Goal: Task Accomplishment & Management: Complete application form

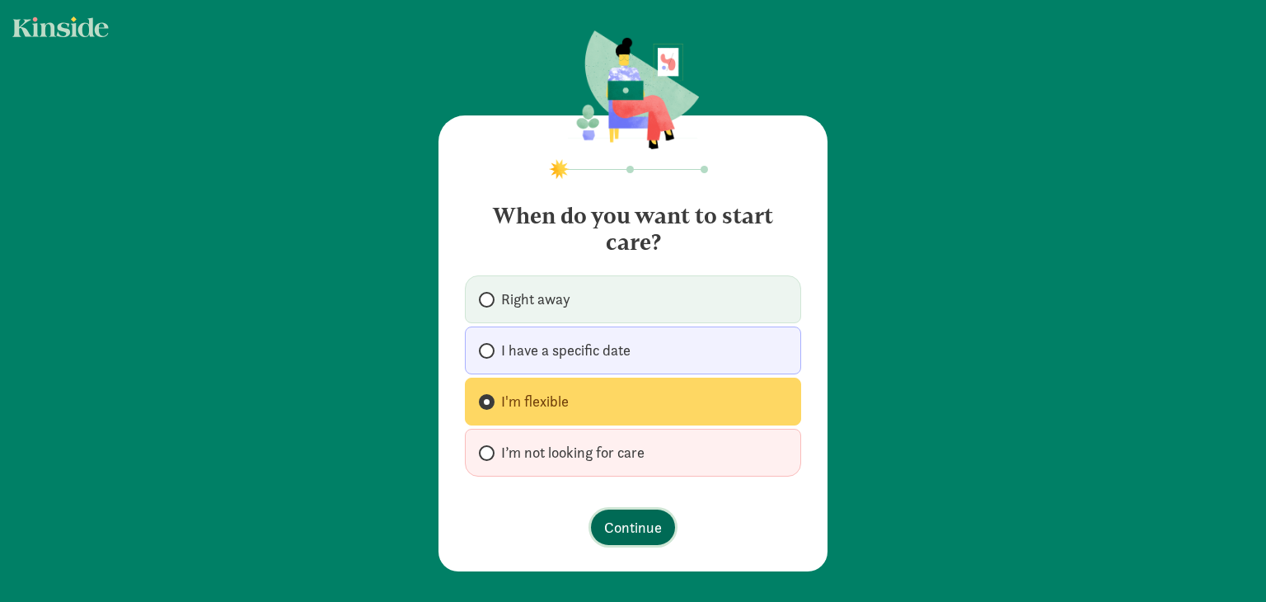
click at [636, 527] on span "Continue" at bounding box center [633, 527] width 58 height 22
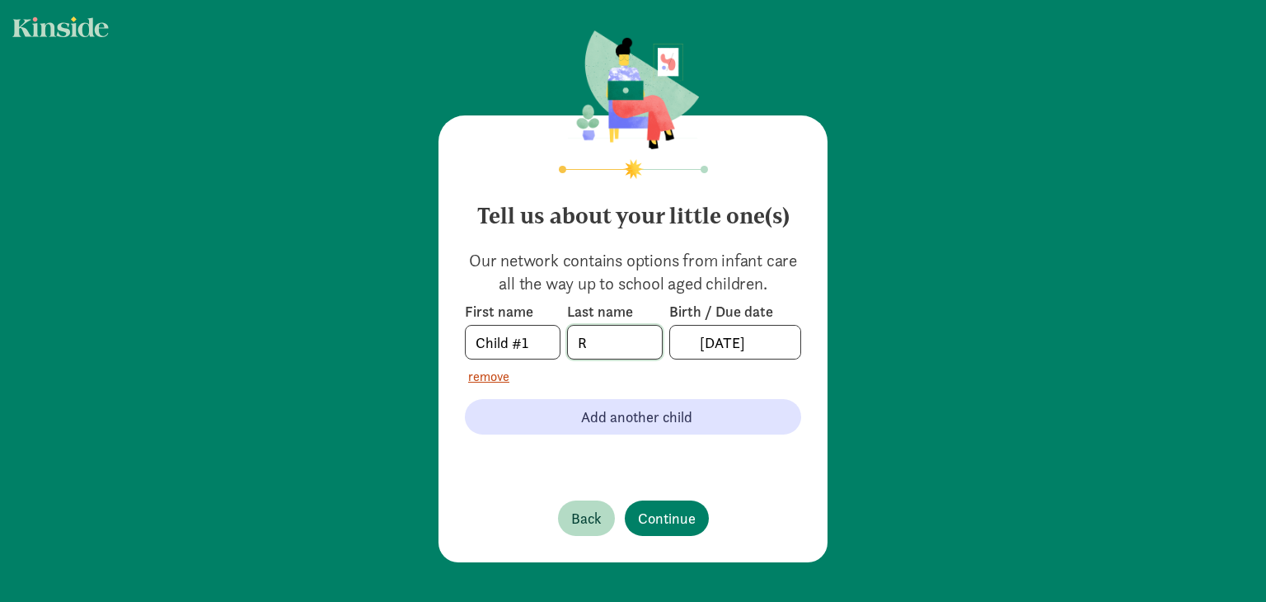
drag, startPoint x: 594, startPoint y: 339, endPoint x: 551, endPoint y: 340, distance: 42.1
click at [551, 340] on div "First name Child #1 Last name R Birth / Due date [DATE]" at bounding box center [633, 331] width 336 height 58
type input "A"
drag, startPoint x: 694, startPoint y: 343, endPoint x: 708, endPoint y: 343, distance: 14.0
click at [708, 343] on input "[DATE]" at bounding box center [745, 342] width 110 height 33
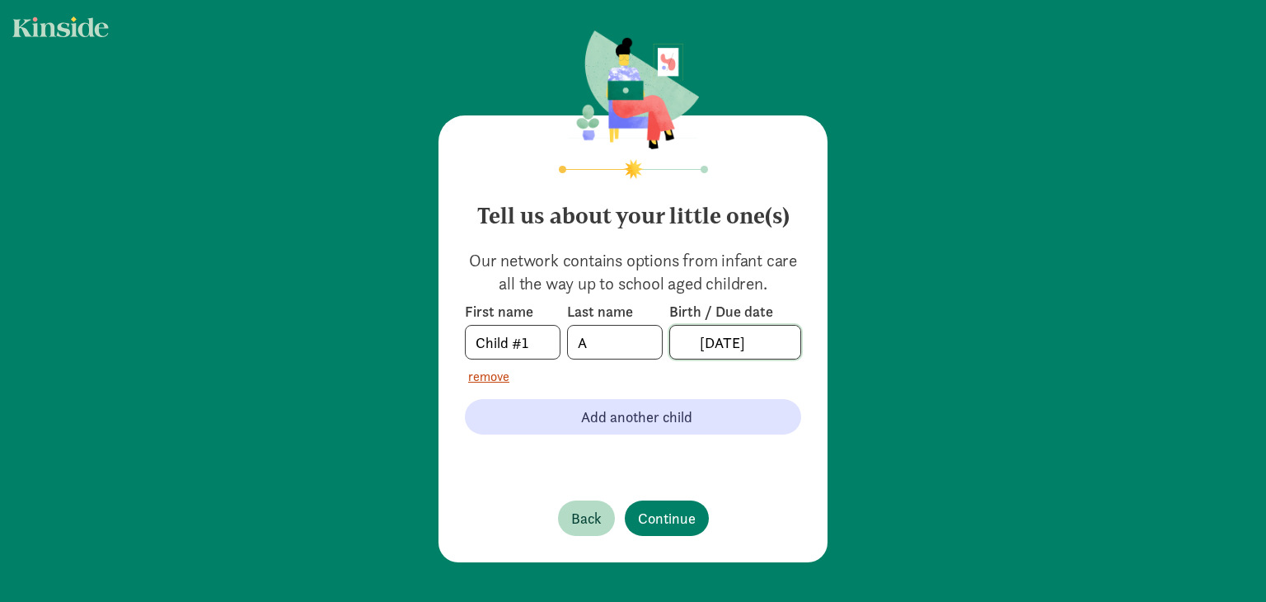
type input "[DATE]"
drag, startPoint x: 605, startPoint y: 347, endPoint x: 527, endPoint y: 345, distance: 78.4
click at [527, 345] on div "First name Child #1 Last name A Birth / Due date [DATE]" at bounding box center [633, 331] width 336 height 58
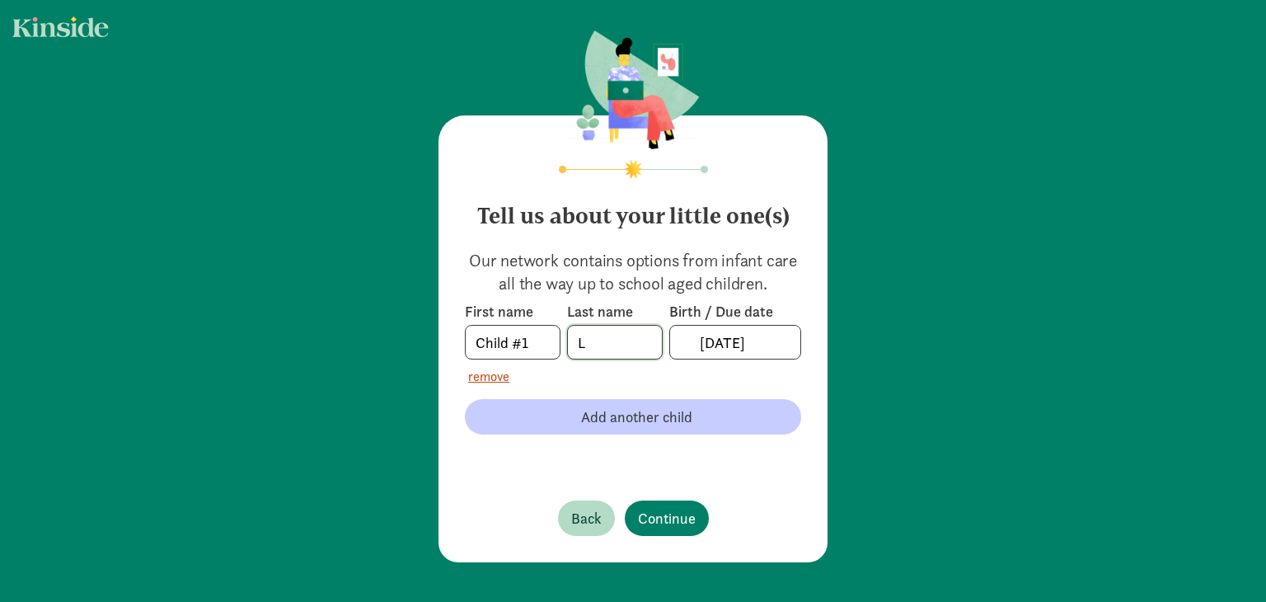
type input "L"
click at [539, 421] on span "Add another child" at bounding box center [633, 417] width 310 height 22
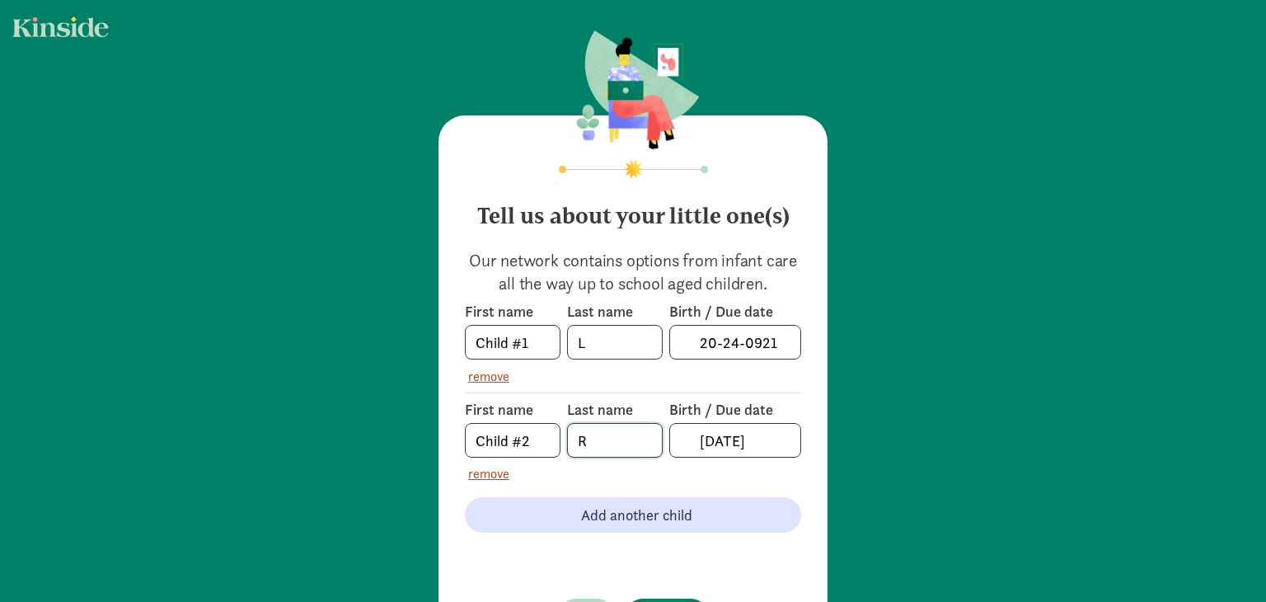
drag, startPoint x: 616, startPoint y: 439, endPoint x: 524, endPoint y: 443, distance: 91.6
click at [524, 443] on div "First name Child #2 Last name R Birth / Due date [DATE]" at bounding box center [633, 429] width 336 height 58
drag, startPoint x: 590, startPoint y: 438, endPoint x: 565, endPoint y: 439, distance: 25.6
click at [568, 439] on input "A" at bounding box center [615, 440] width 94 height 33
type input "R"
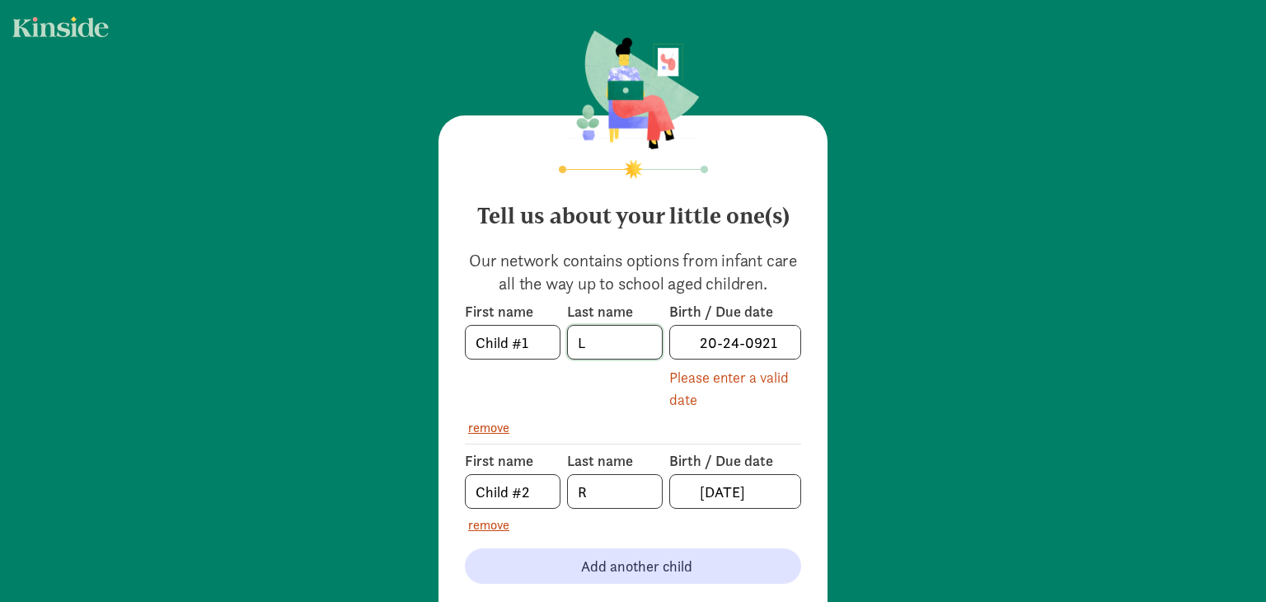
drag, startPoint x: 587, startPoint y: 341, endPoint x: 560, endPoint y: 341, distance: 27.2
click at [560, 341] on div "First name Child #1 Last name L Birth / Due date 20-24-0921 Please enter a vali…" at bounding box center [633, 356] width 336 height 109
type input "R"
click at [707, 495] on input "[DATE]" at bounding box center [745, 491] width 110 height 33
drag, startPoint x: 709, startPoint y: 489, endPoint x: 692, endPoint y: 489, distance: 16.5
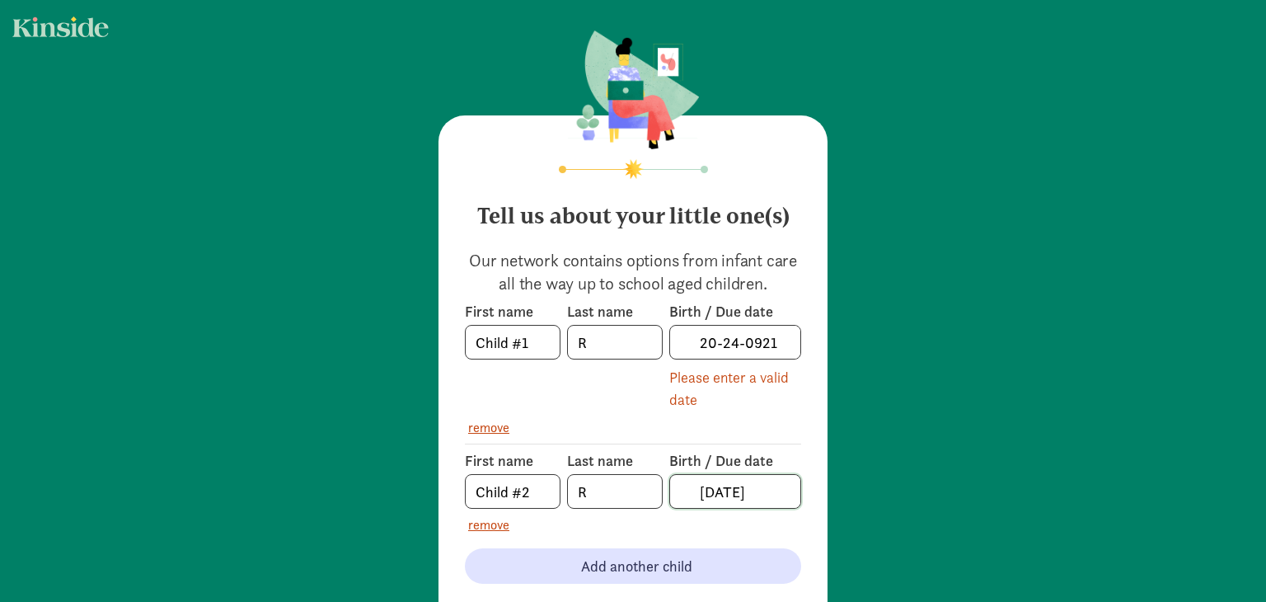
click at [692, 489] on input "[DATE]" at bounding box center [745, 491] width 110 height 33
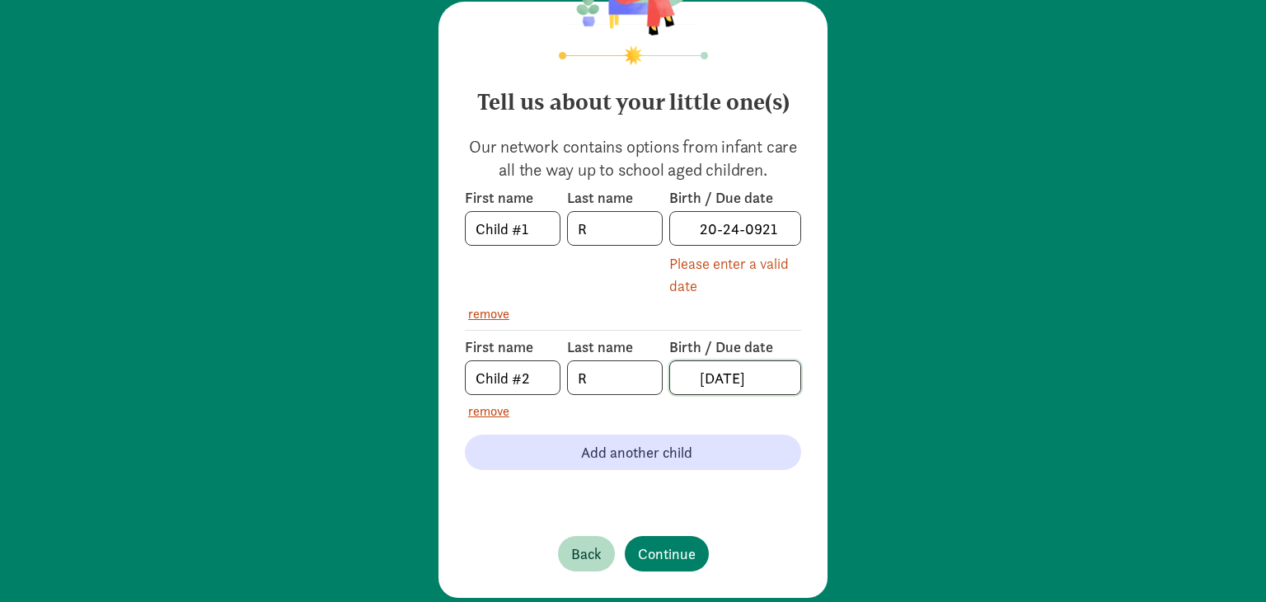
scroll to position [140, 0]
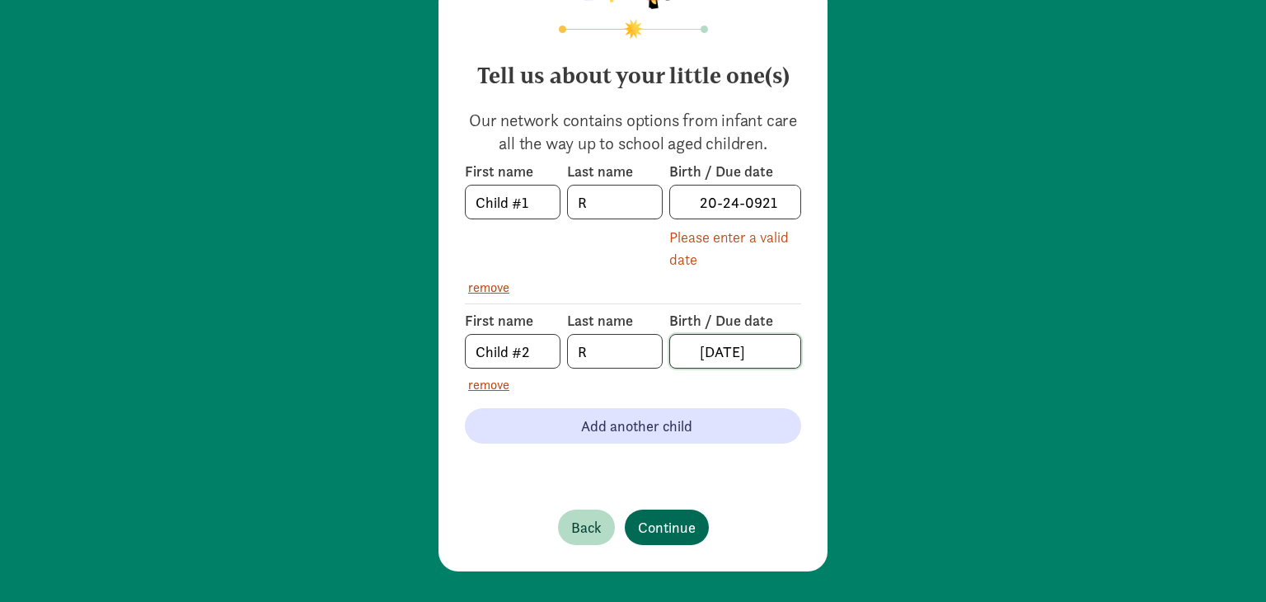
type input "[DATE]"
click at [676, 520] on span "Continue" at bounding box center [667, 527] width 58 height 22
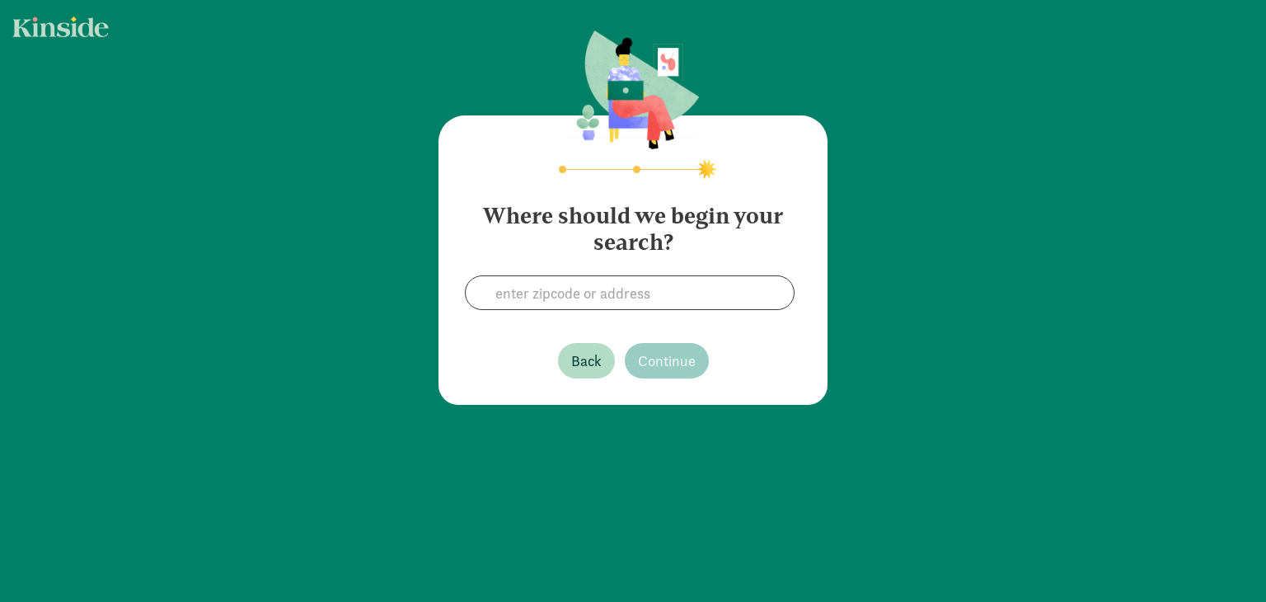
scroll to position [0, 0]
click at [656, 289] on input at bounding box center [630, 292] width 328 height 33
click at [589, 295] on input "[STREET_ADDRESS]" at bounding box center [630, 292] width 328 height 33
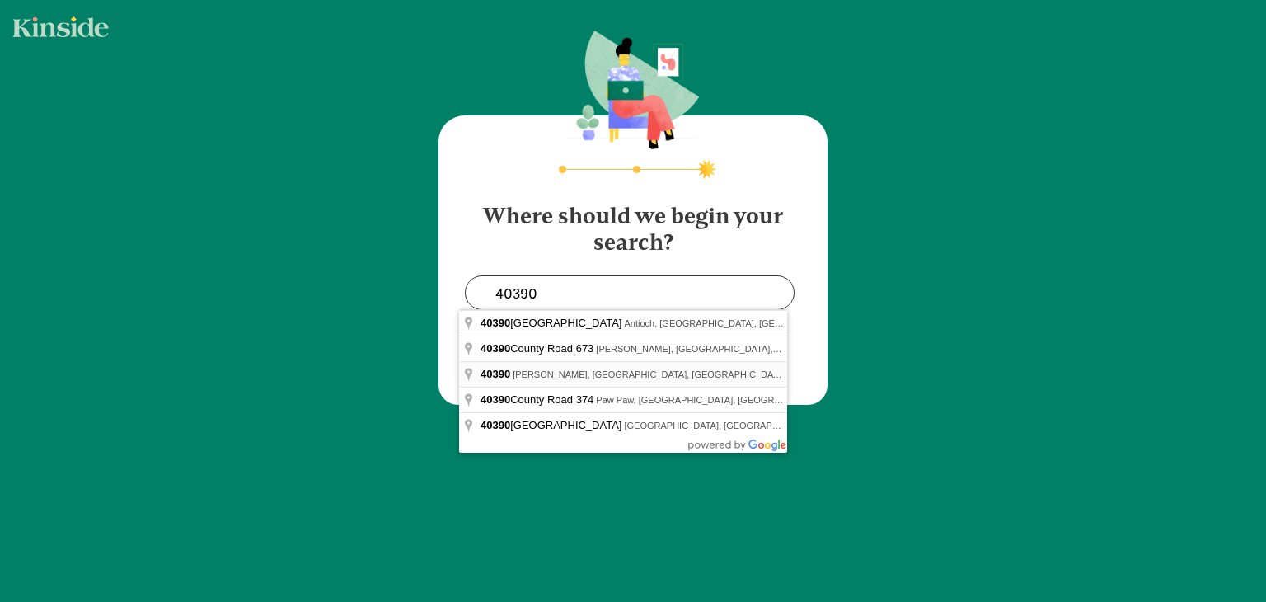
type input "[PERSON_NAME], [GEOGRAPHIC_DATA] 40390, [GEOGRAPHIC_DATA]"
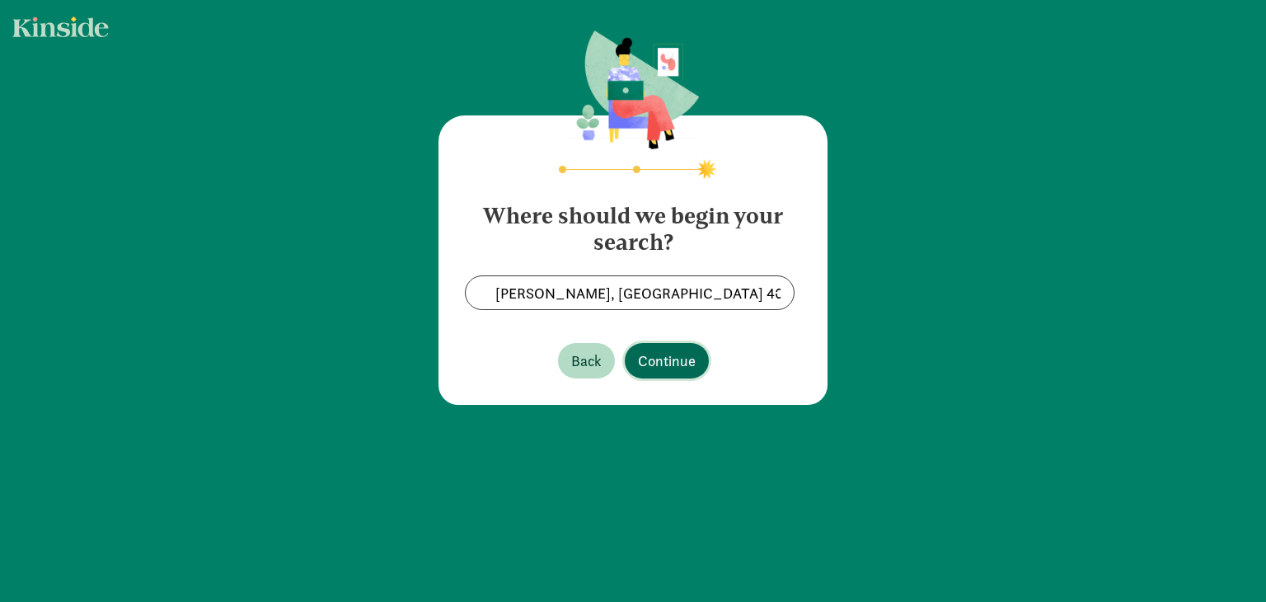
click at [669, 352] on span "Continue" at bounding box center [667, 361] width 58 height 22
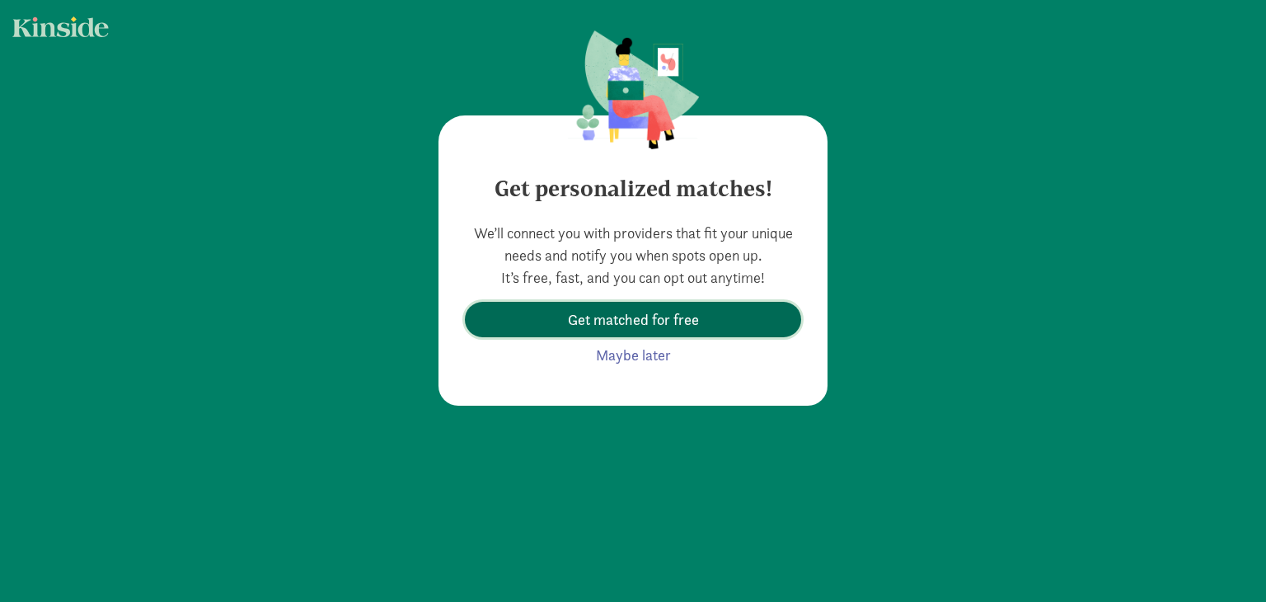
click at [664, 325] on span "Get matched for free" at bounding box center [633, 319] width 131 height 22
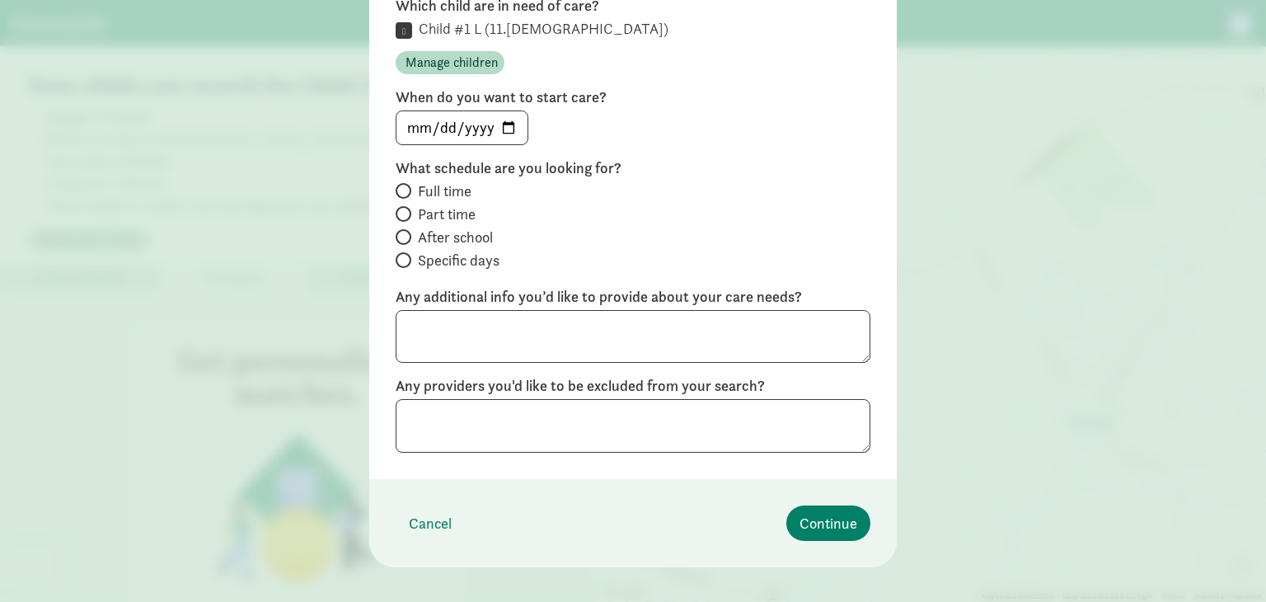
scroll to position [294, 0]
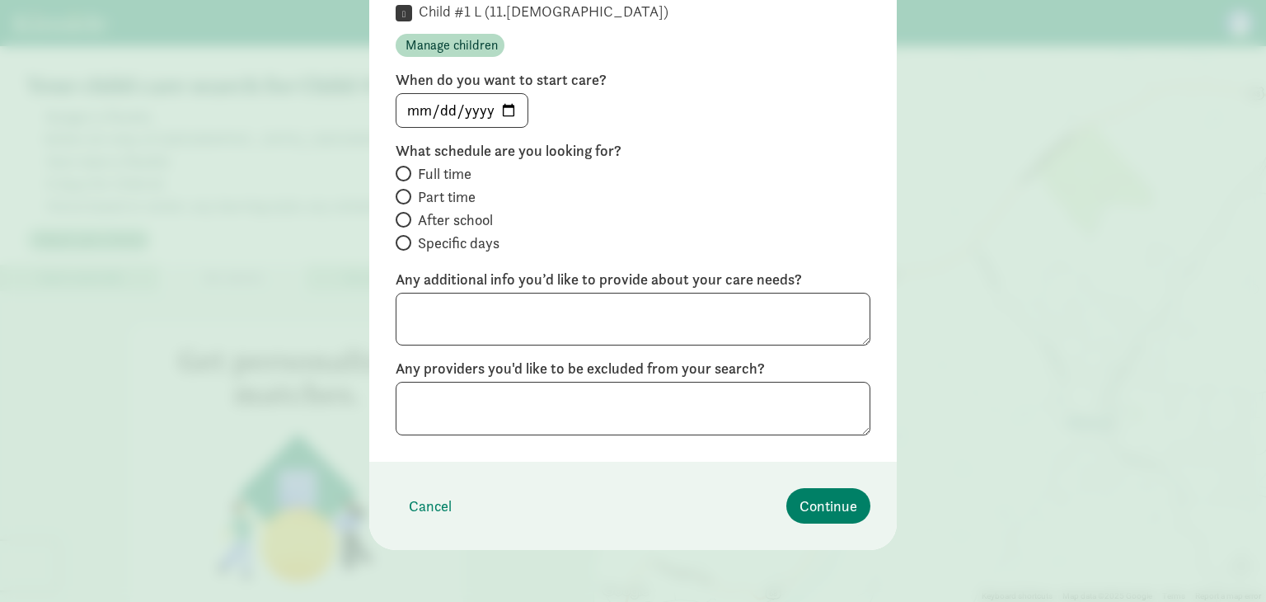
click at [448, 245] on span "Specific days" at bounding box center [459, 243] width 82 height 20
click at [406, 245] on input "Specific days" at bounding box center [401, 242] width 11 height 11
radio input "true"
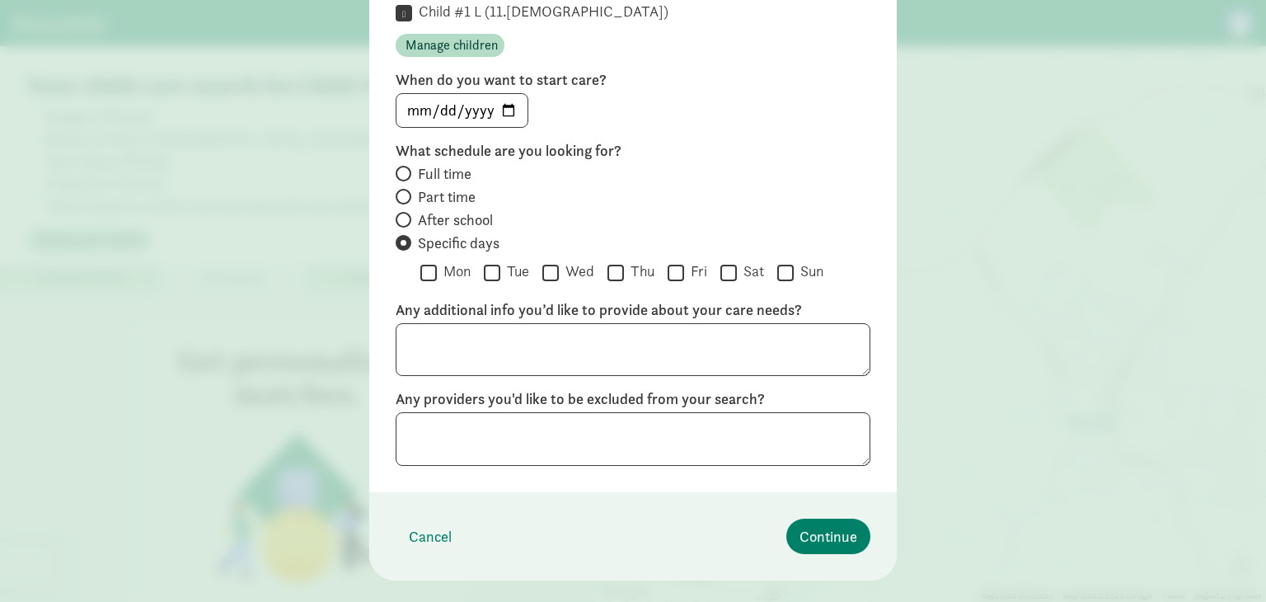
click at [490, 270] on input "Tue" at bounding box center [492, 272] width 16 height 22
checkbox input "true"
click at [612, 269] on input "Thu" at bounding box center [616, 272] width 16 height 22
checkbox input "true"
click at [673, 271] on input "Fri" at bounding box center [676, 272] width 16 height 22
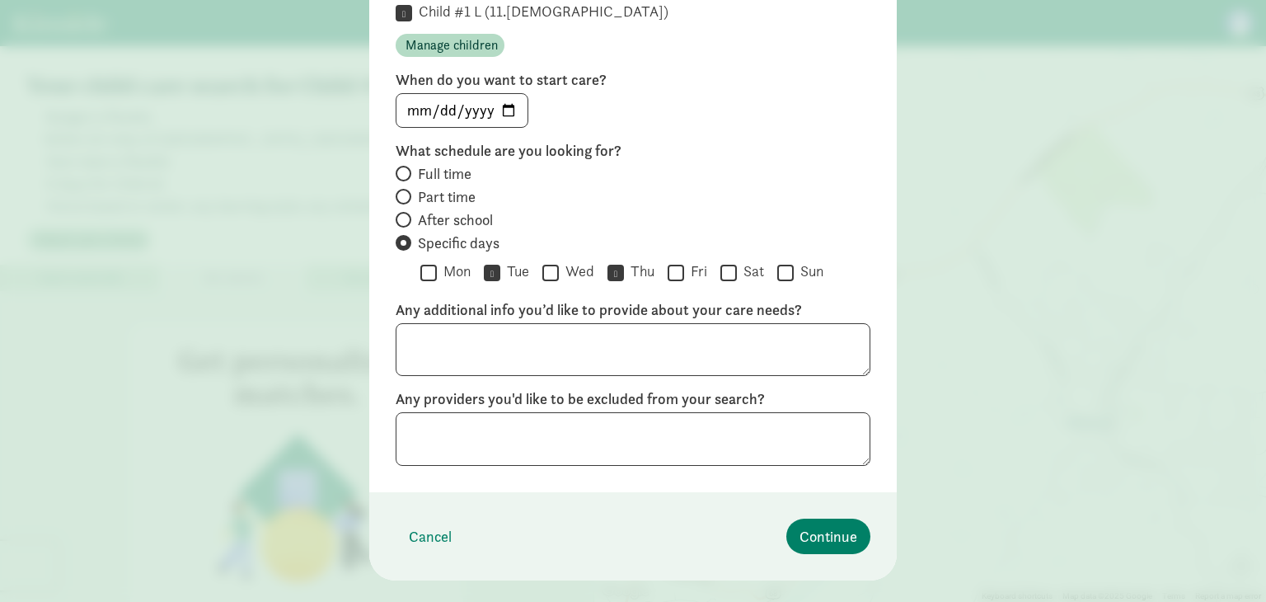
checkbox input "true"
click at [547, 267] on input "Wed" at bounding box center [550, 272] width 16 height 22
checkbox input "true"
click at [490, 268] on input "Tue" at bounding box center [492, 272] width 16 height 22
checkbox input "false"
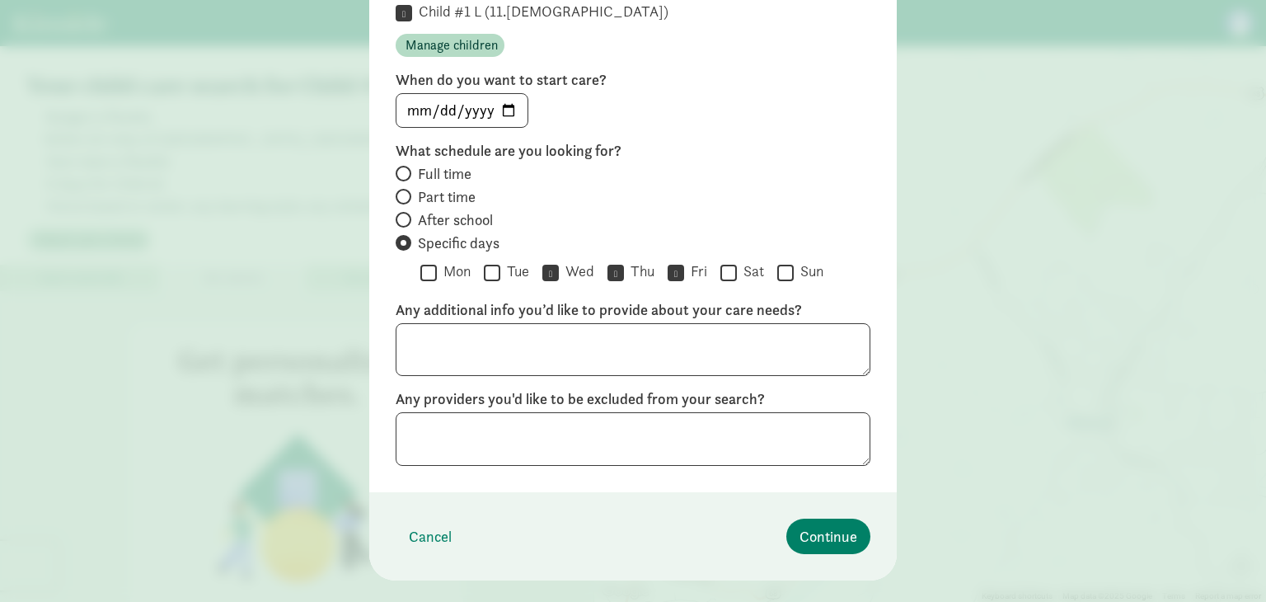
click at [420, 265] on input "Mon" at bounding box center [428, 272] width 16 height 22
checkbox input "true"
click at [615, 274] on input "Thu" at bounding box center [616, 272] width 16 height 22
checkbox input "false"
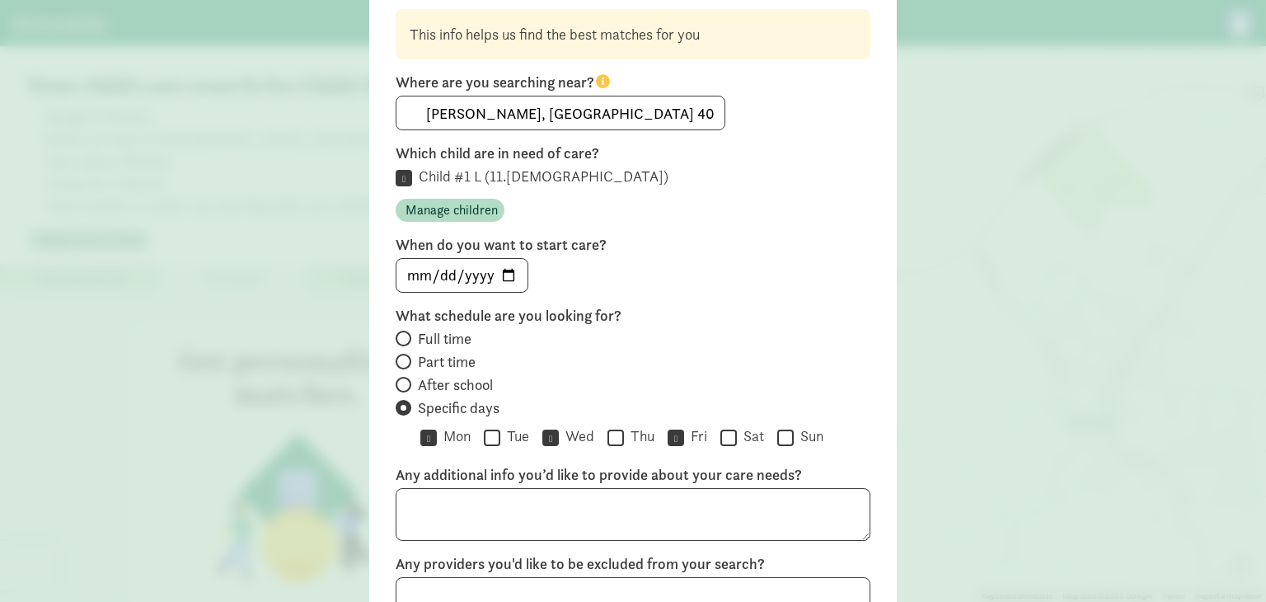
scroll to position [325, 0]
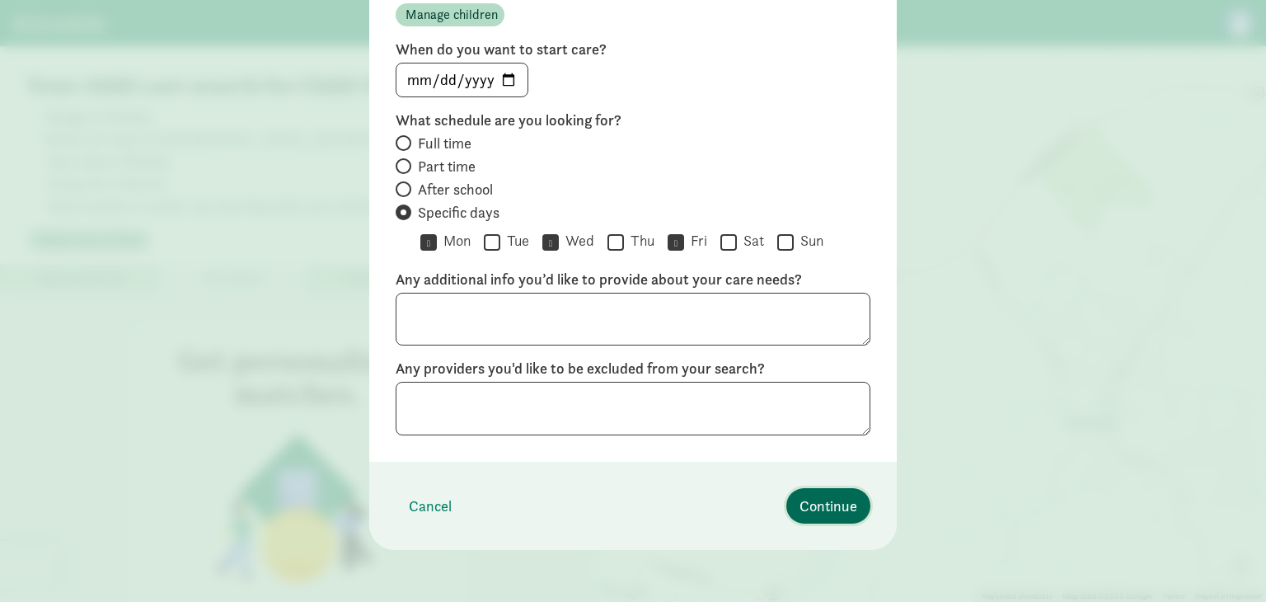
click at [803, 509] on span "Continue" at bounding box center [829, 506] width 58 height 22
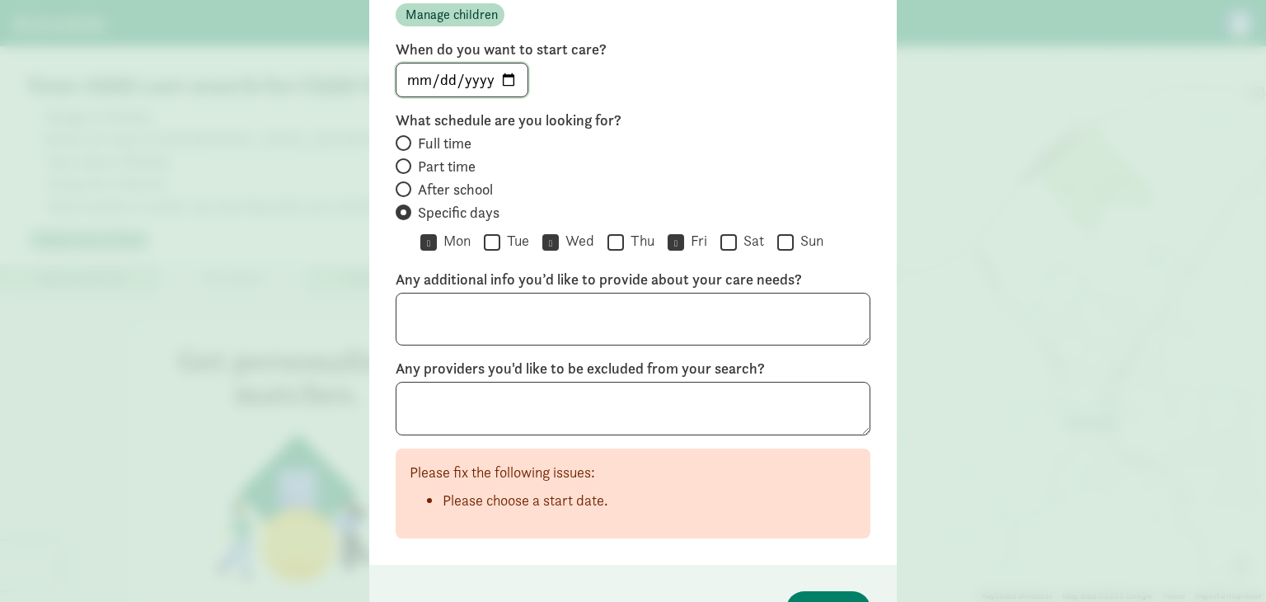
click at [495, 76] on input "date" at bounding box center [462, 79] width 131 height 33
type input "[DATE]"
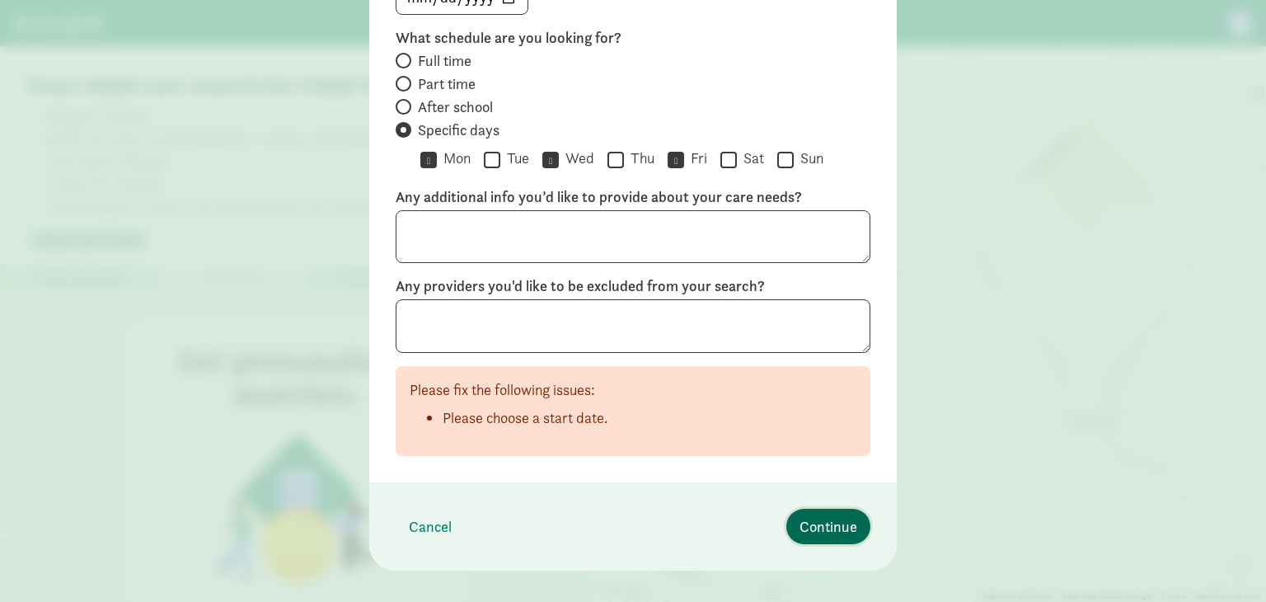
click at [800, 521] on span "Continue" at bounding box center [829, 526] width 58 height 22
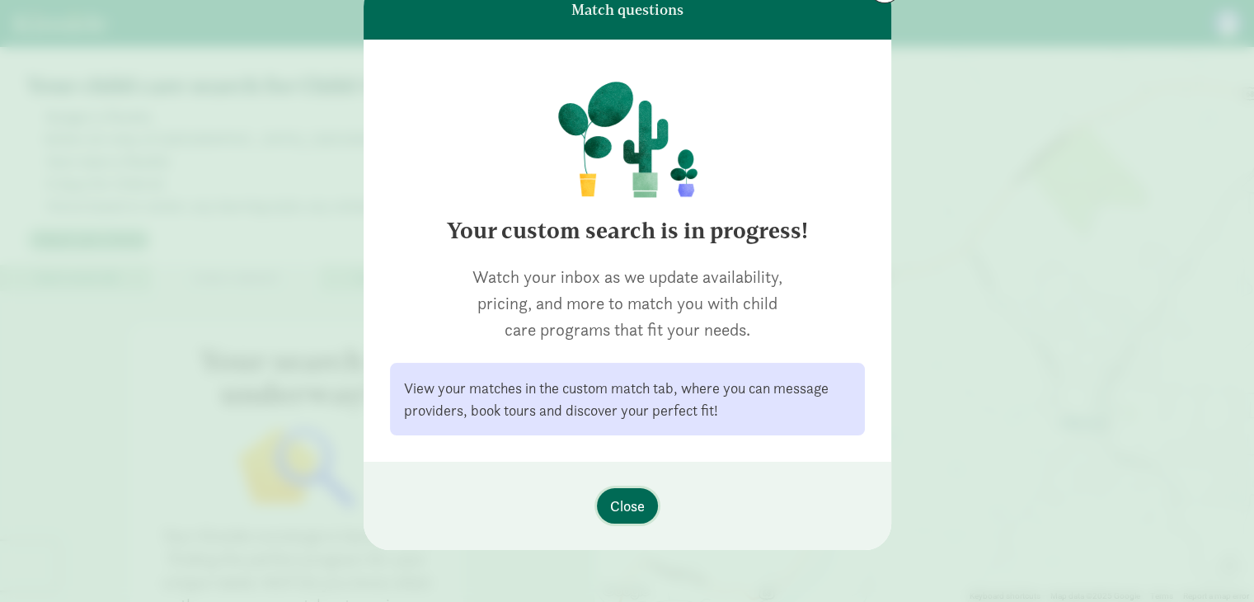
scroll to position [0, 0]
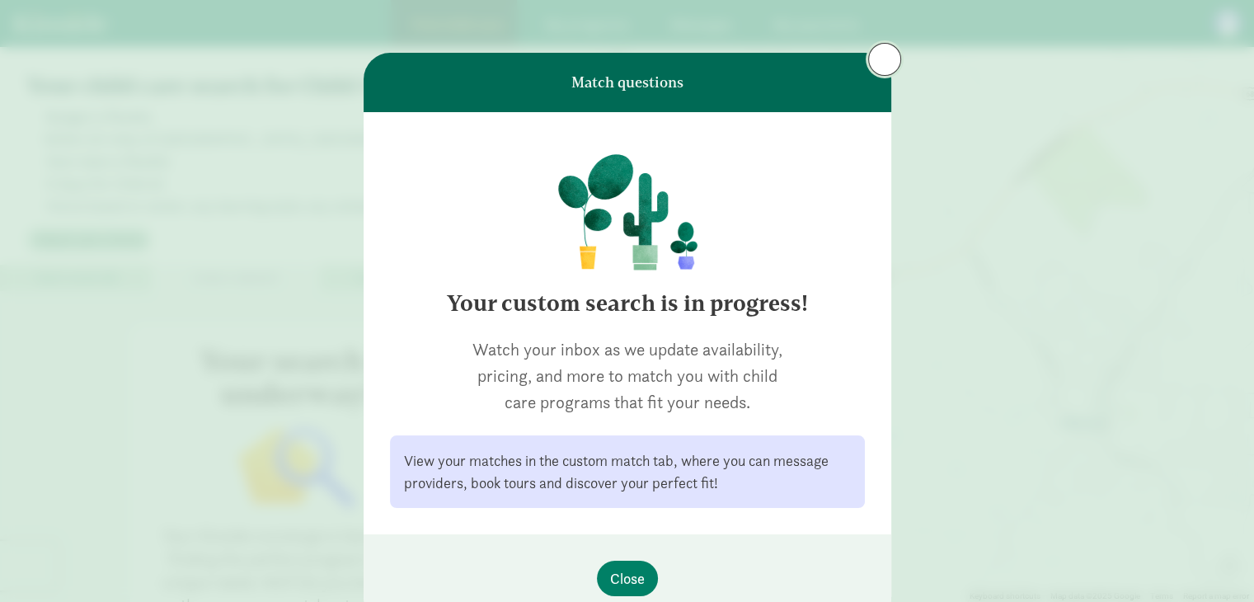
click at [871, 60] on button at bounding box center [884, 59] width 33 height 33
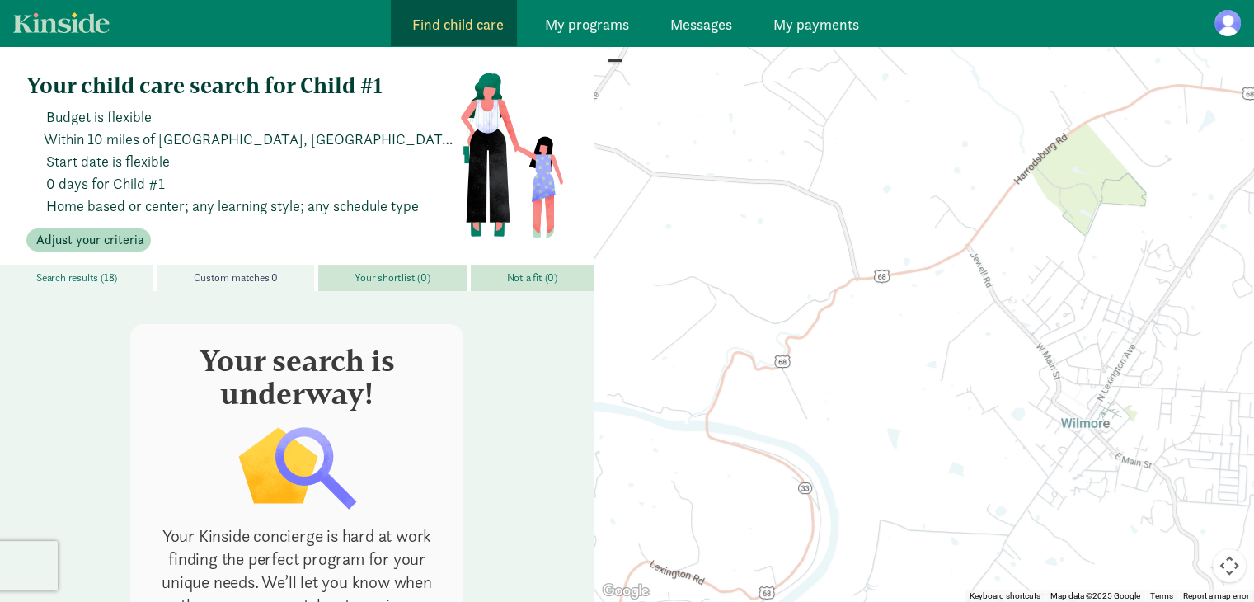
click at [96, 273] on span "Search results (18)" at bounding box center [76, 277] width 81 height 13
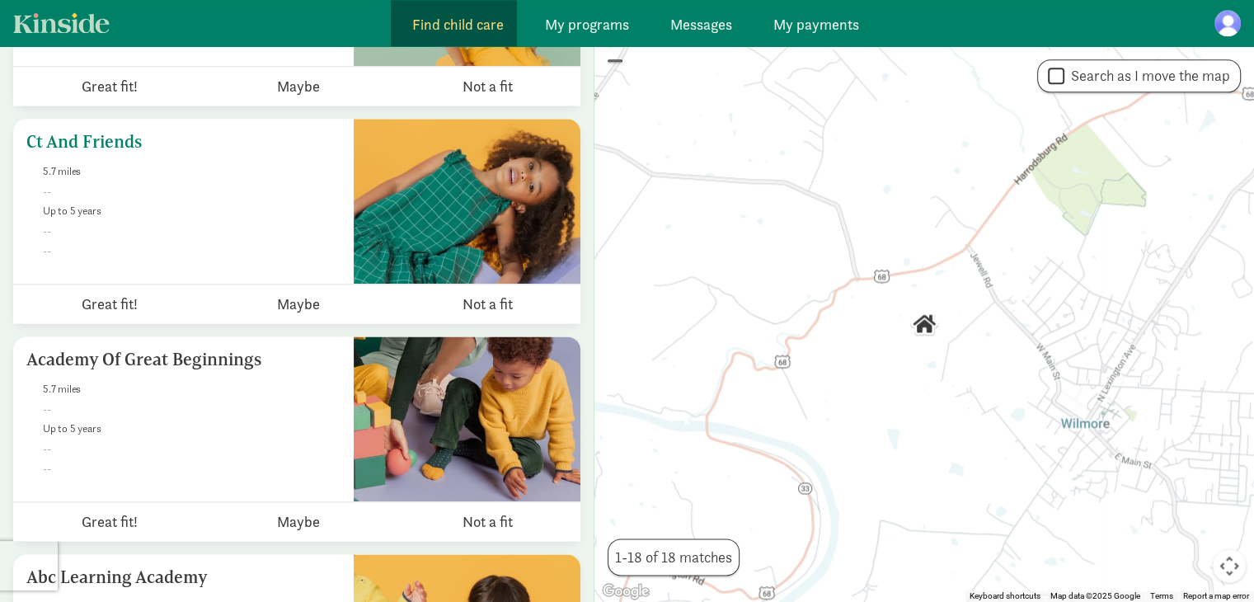
scroll to position [2226, 0]
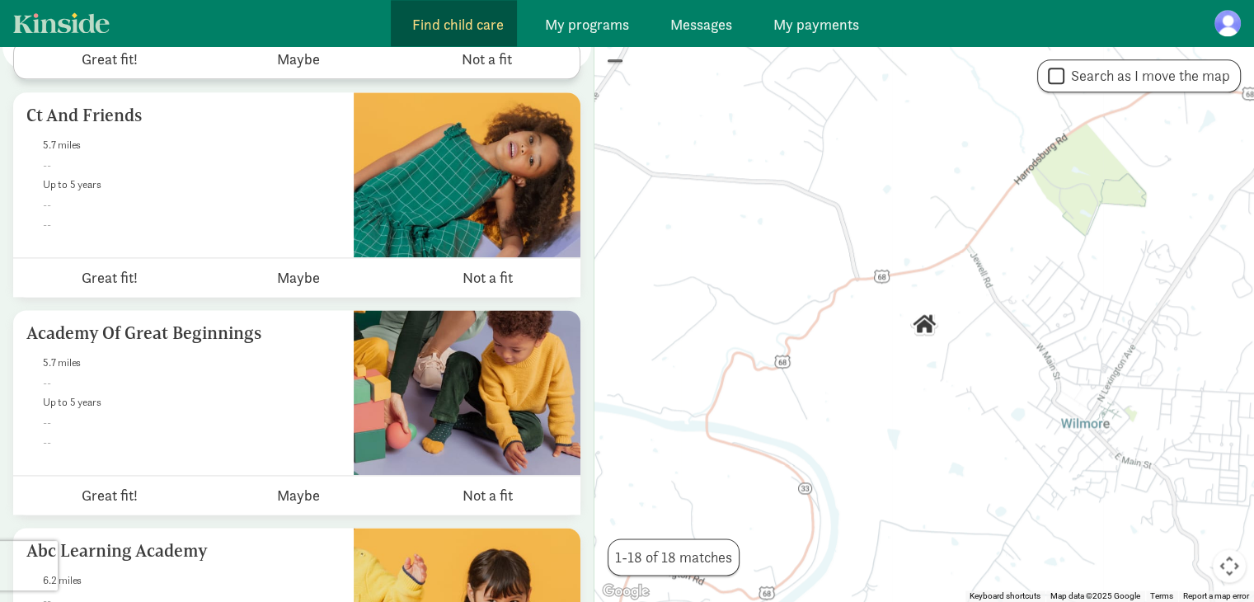
click at [467, 17] on span "Find child care" at bounding box center [458, 24] width 92 height 22
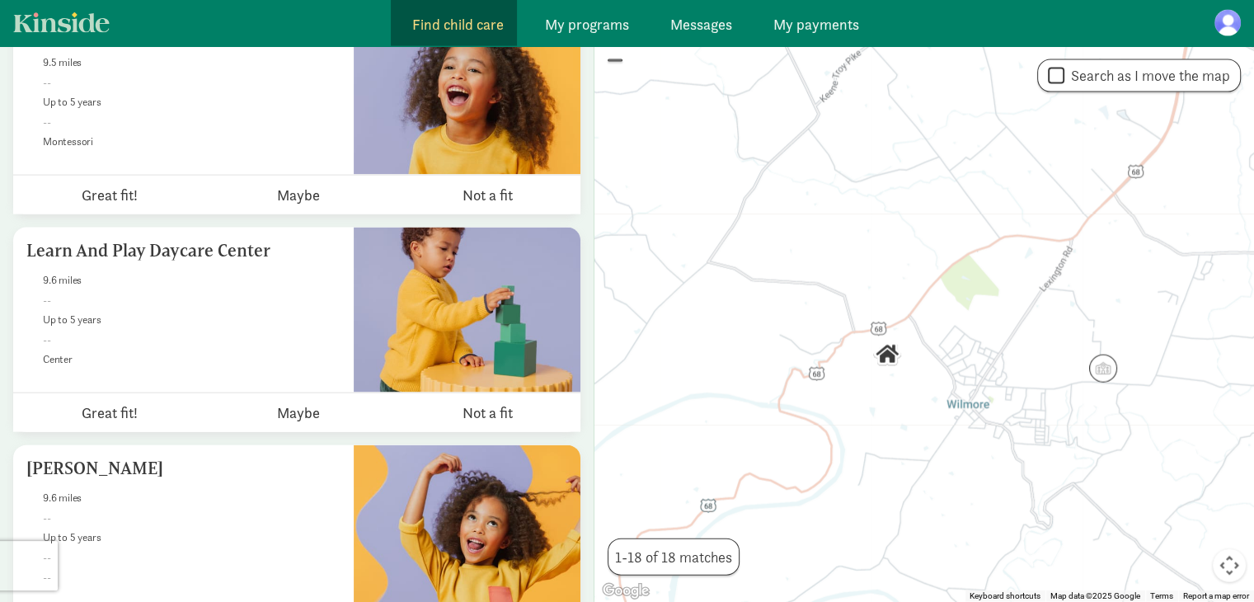
scroll to position [3703, 0]
